Goal: Check status: Check status

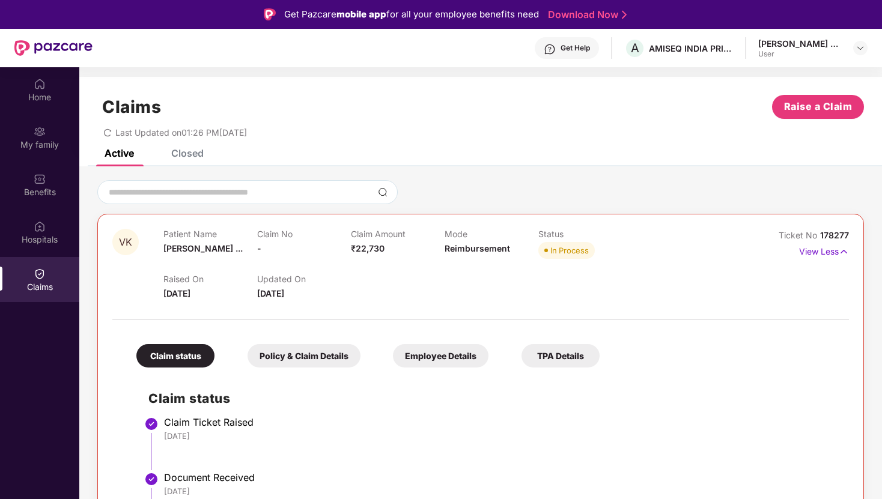
scroll to position [175, 0]
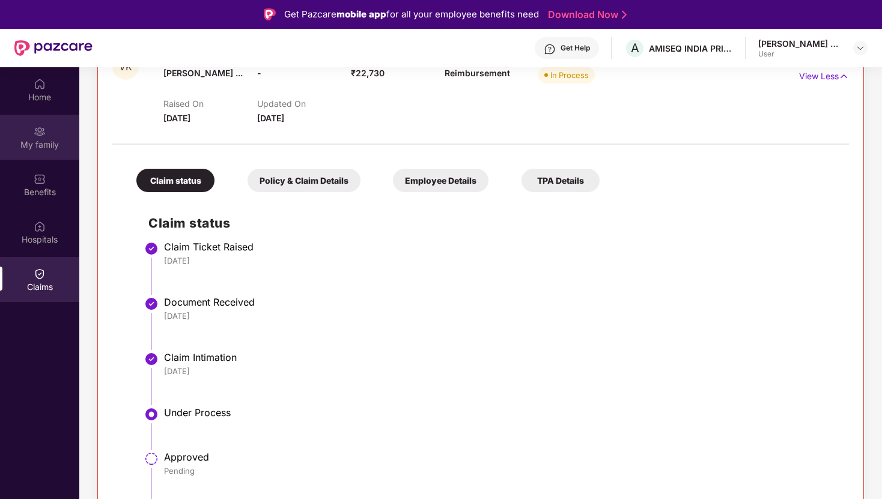
click at [44, 122] on div "My family" at bounding box center [39, 137] width 79 height 45
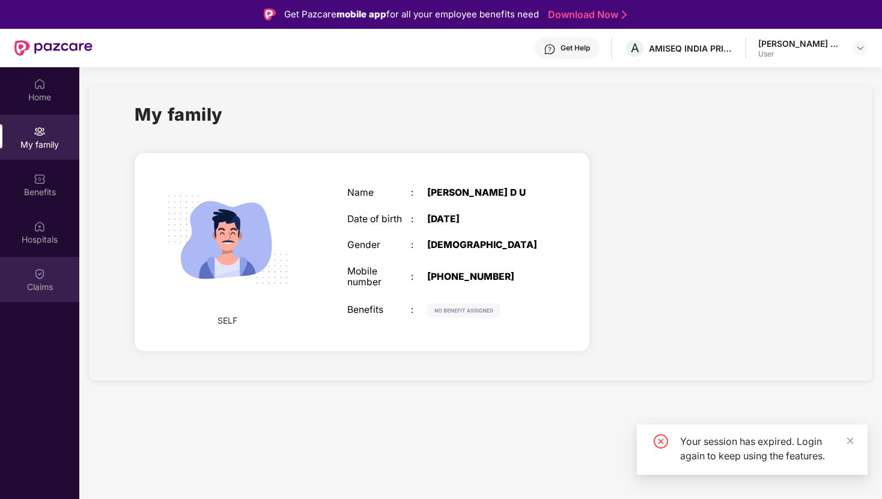
click at [44, 284] on div "Claims" at bounding box center [39, 287] width 79 height 12
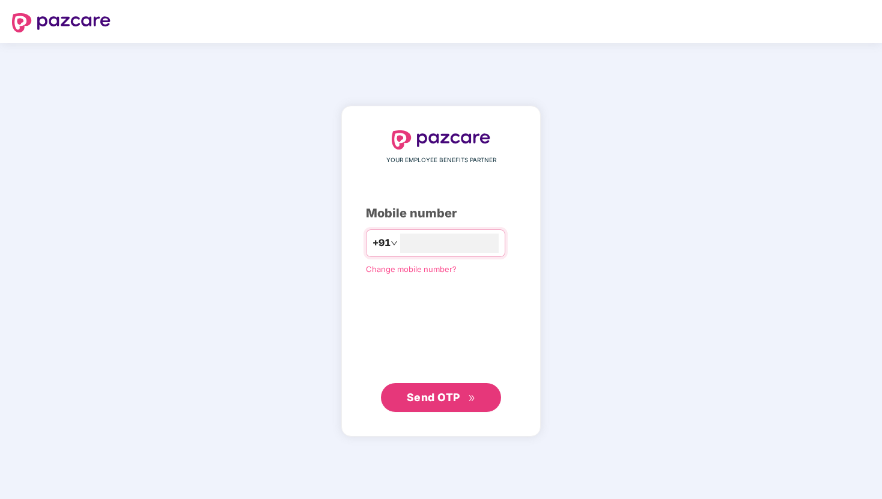
type input "**********"
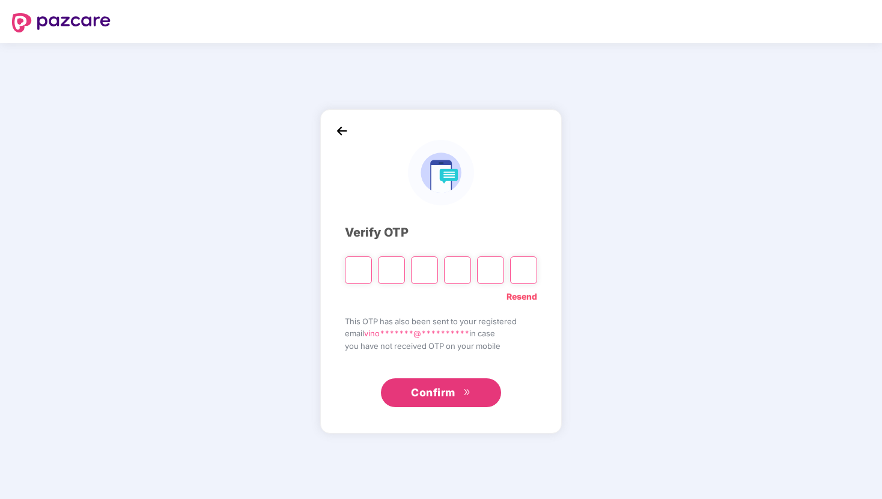
type input "*"
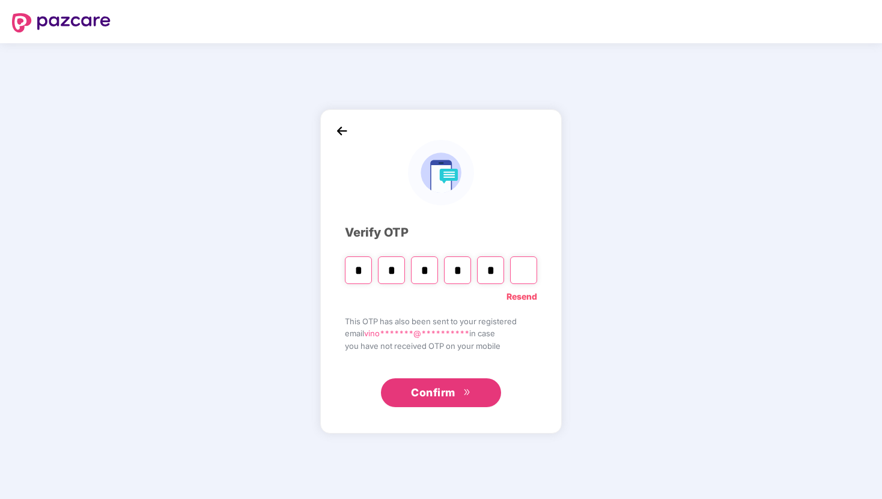
type input "*"
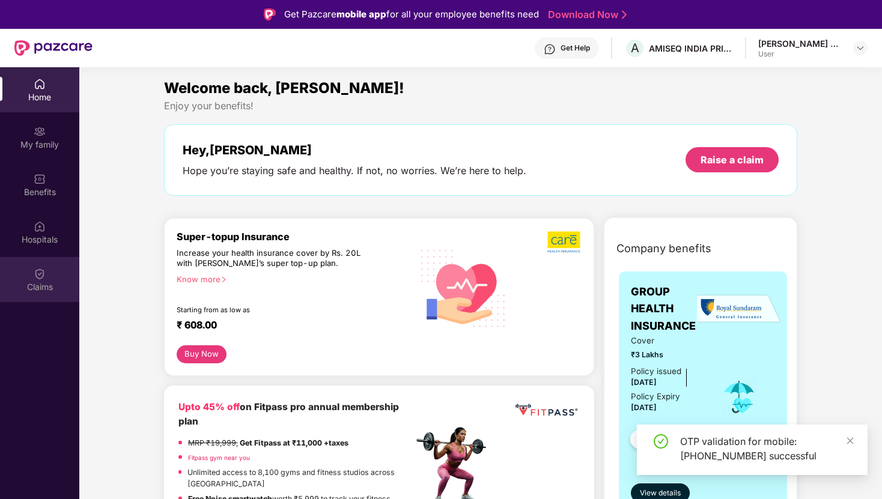
click at [41, 276] on img at bounding box center [40, 274] width 12 height 12
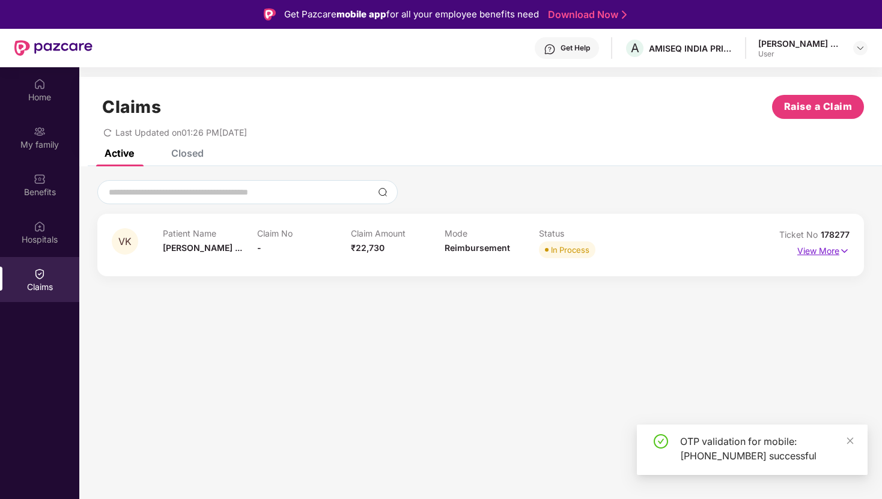
click at [816, 251] on p "View More" at bounding box center [823, 249] width 52 height 16
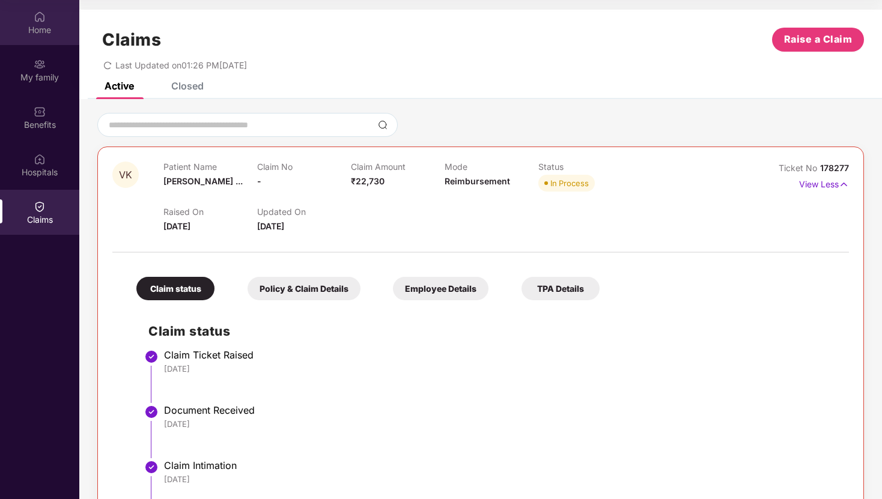
click at [38, 19] on img at bounding box center [40, 17] width 12 height 12
